Goal: Navigation & Orientation: Find specific page/section

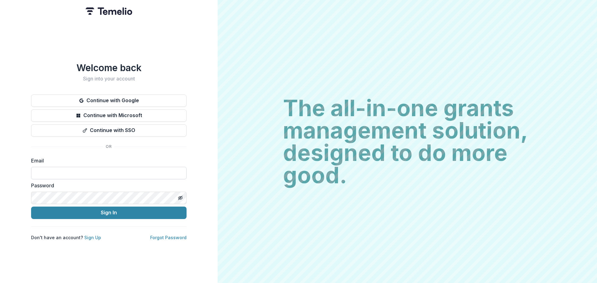
click at [114, 169] on input at bounding box center [109, 173] width 156 height 12
type input "**********"
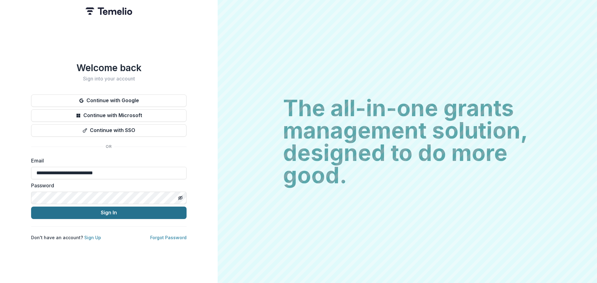
click at [112, 212] on button "Sign In" at bounding box center [109, 213] width 156 height 12
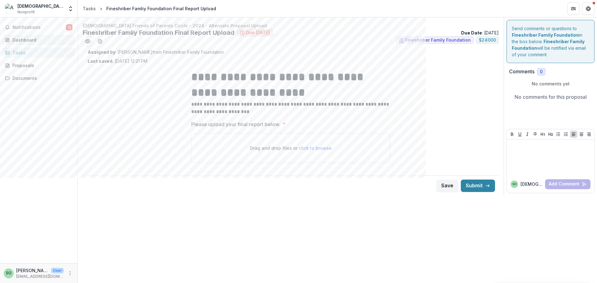
click at [23, 40] on div "Dashboard" at bounding box center [41, 40] width 58 height 7
